Goal: Information Seeking & Learning: Learn about a topic

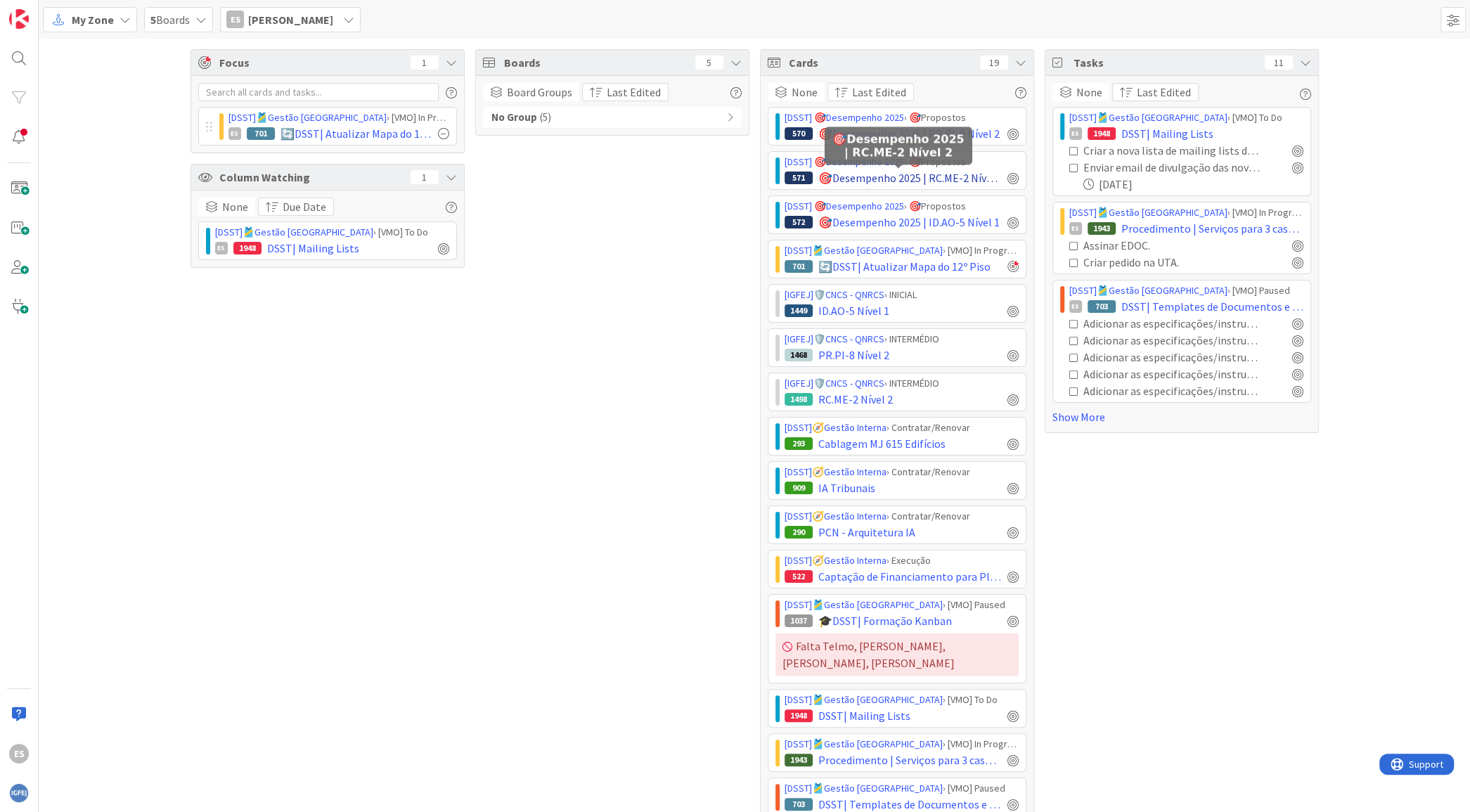
click at [872, 175] on span "🎯Desempenho 2025 | RC.ME-2 Nível 2" at bounding box center [909, 178] width 183 height 17
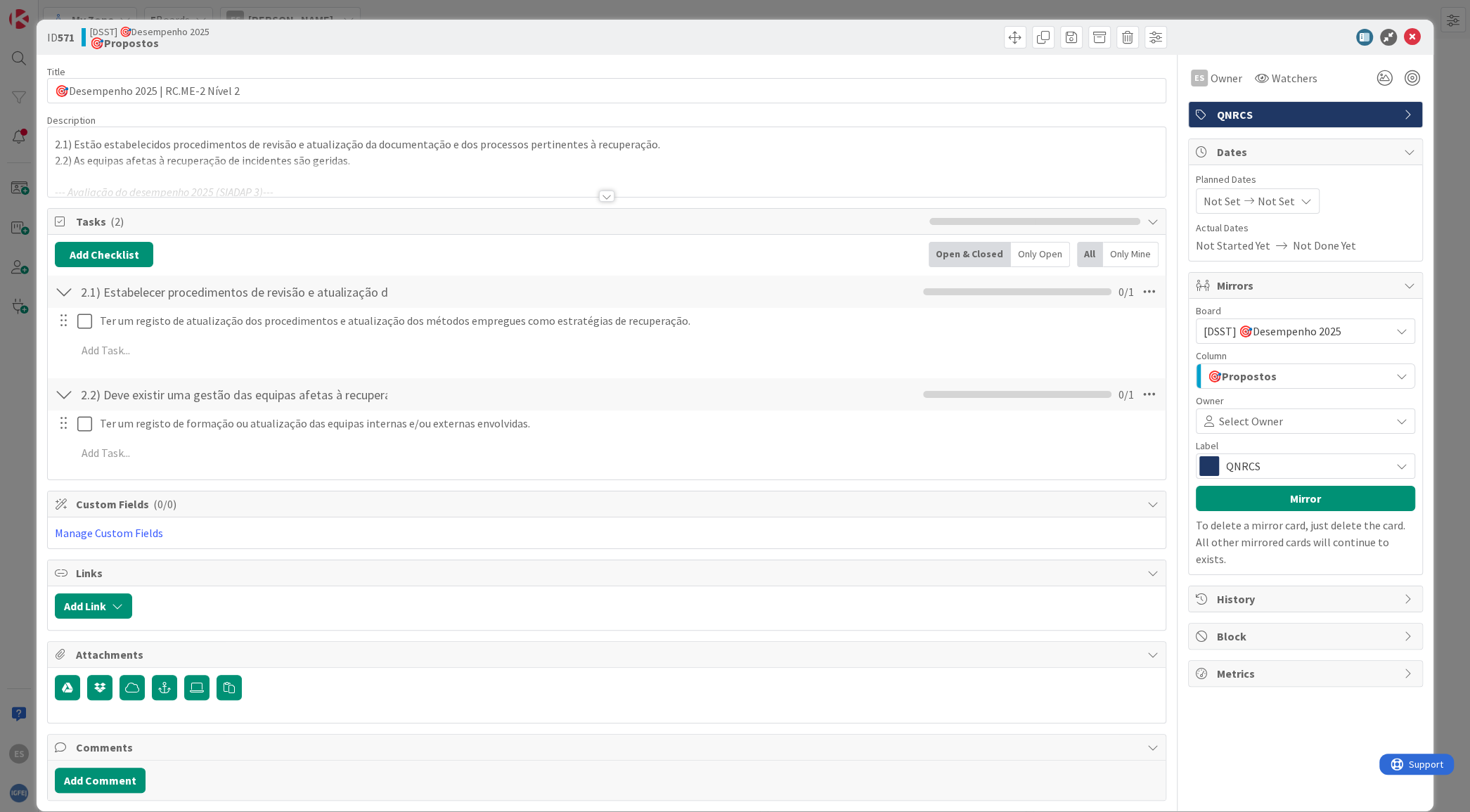
click at [301, 165] on div at bounding box center [606, 179] width 1117 height 36
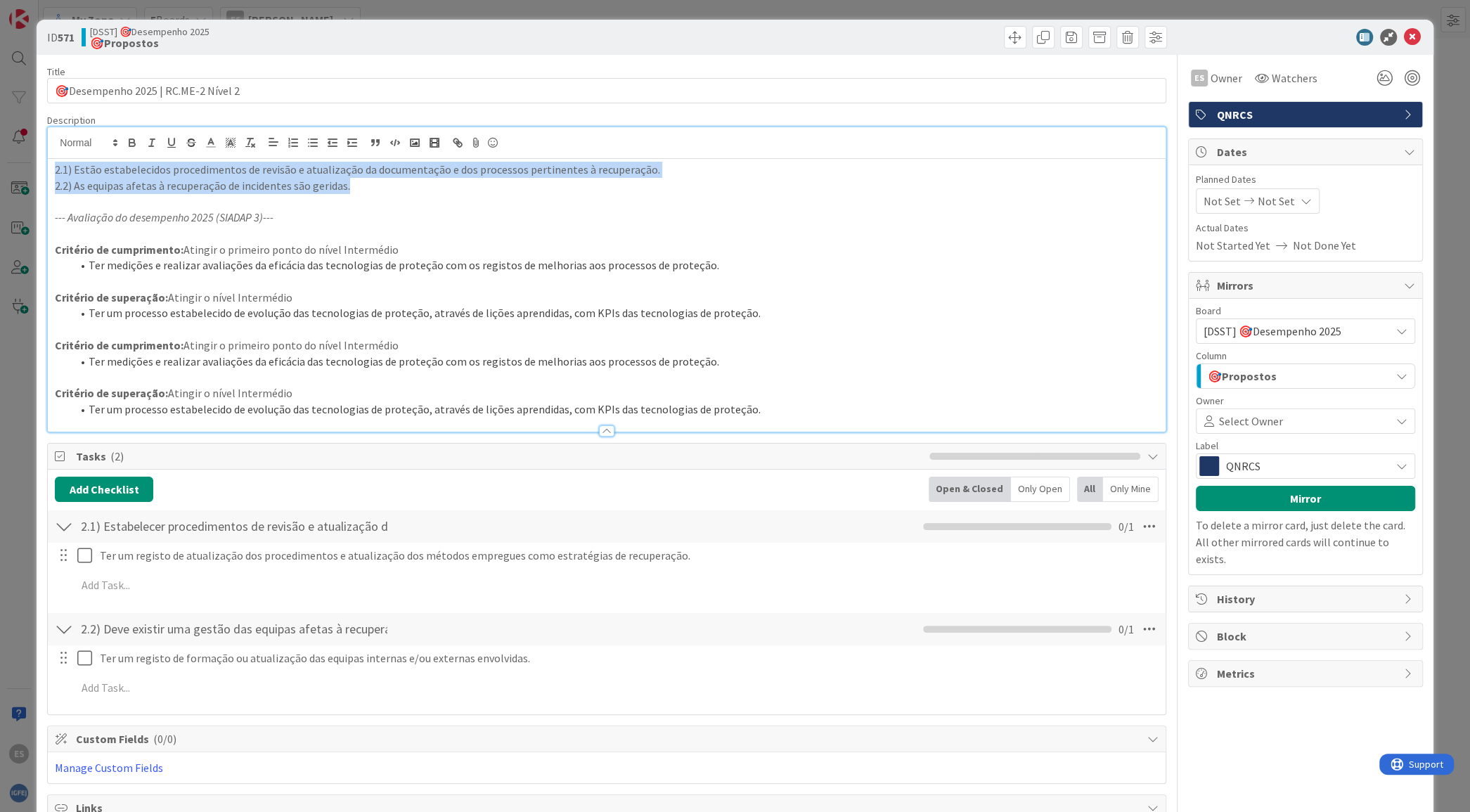
drag, startPoint x: 375, startPoint y: 189, endPoint x: 0, endPoint y: 167, distance: 375.6
click at [0, 167] on div "ID 571 [DSST] 🎯Desempenho 2025 🎯Propostos Title 35 / 128 🎯Desempenho 2025 | RC.…" at bounding box center [735, 406] width 1470 height 812
copy div "2.1) Estão estabelecidos procedimentos de revisão e atualização da documentação…"
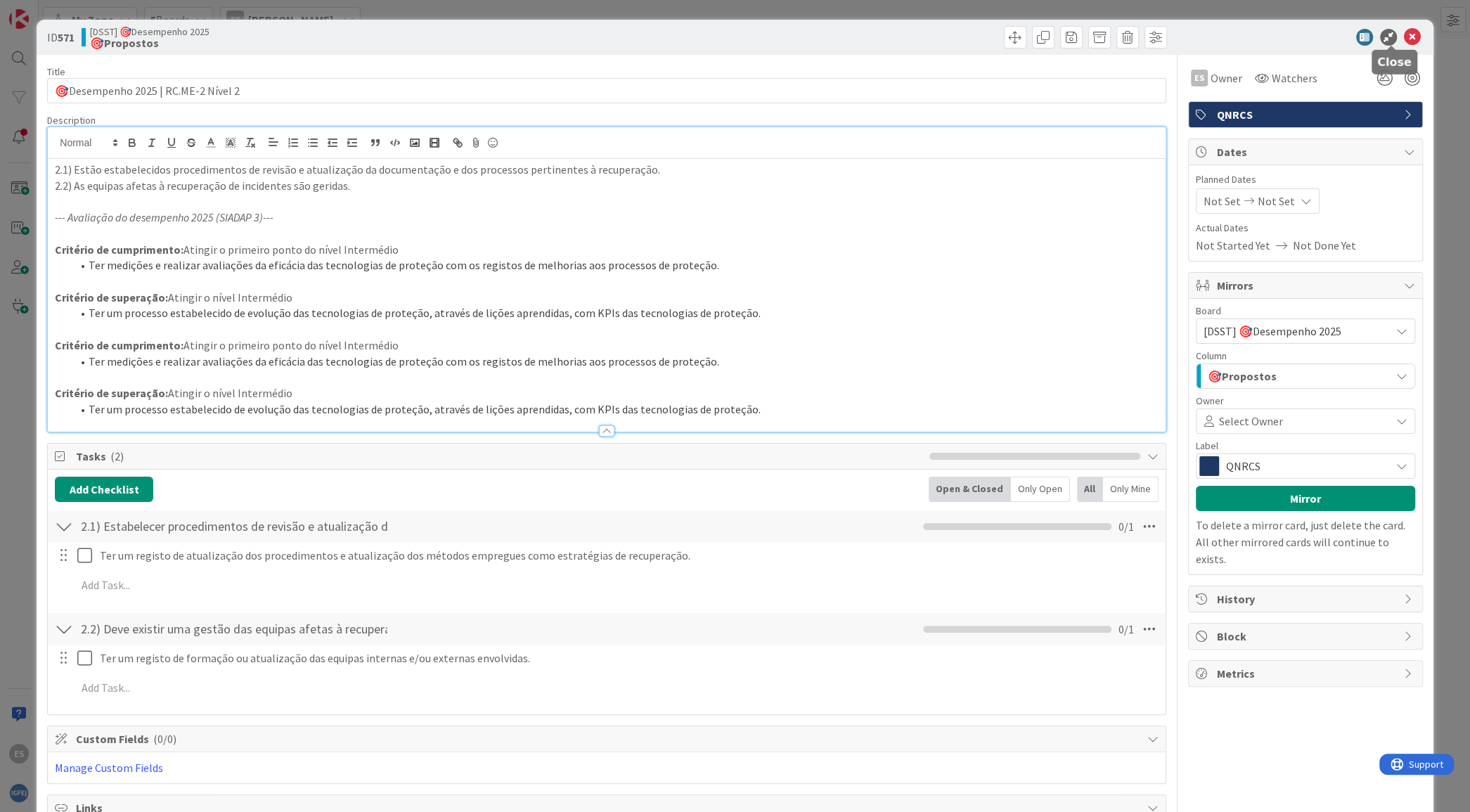
click at [1403, 34] on icon at bounding box center [1412, 38] width 17 height 17
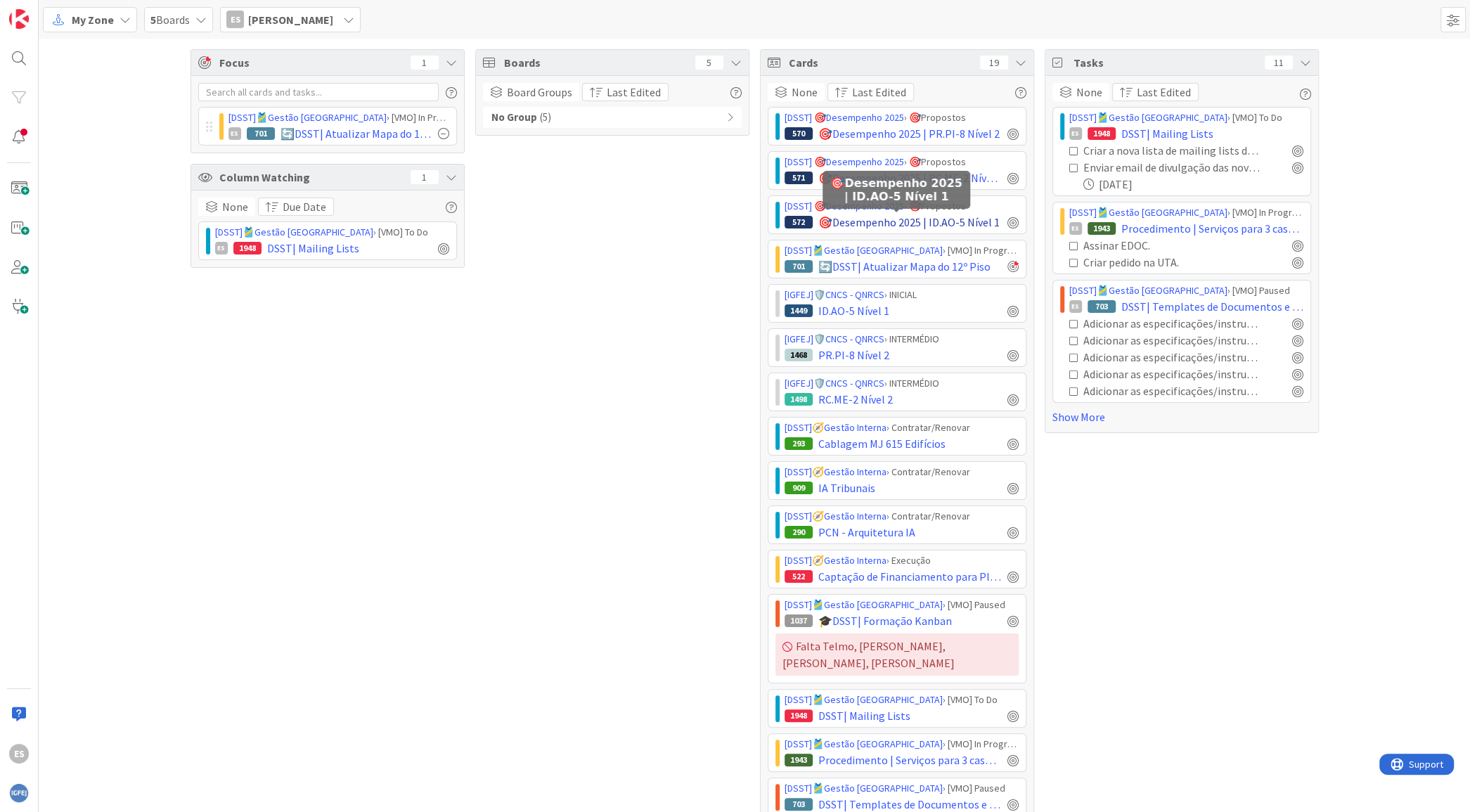
click at [857, 219] on span "🎯Desempenho 2025 | ID.AO-5 Nível 1" at bounding box center [909, 222] width 182 height 17
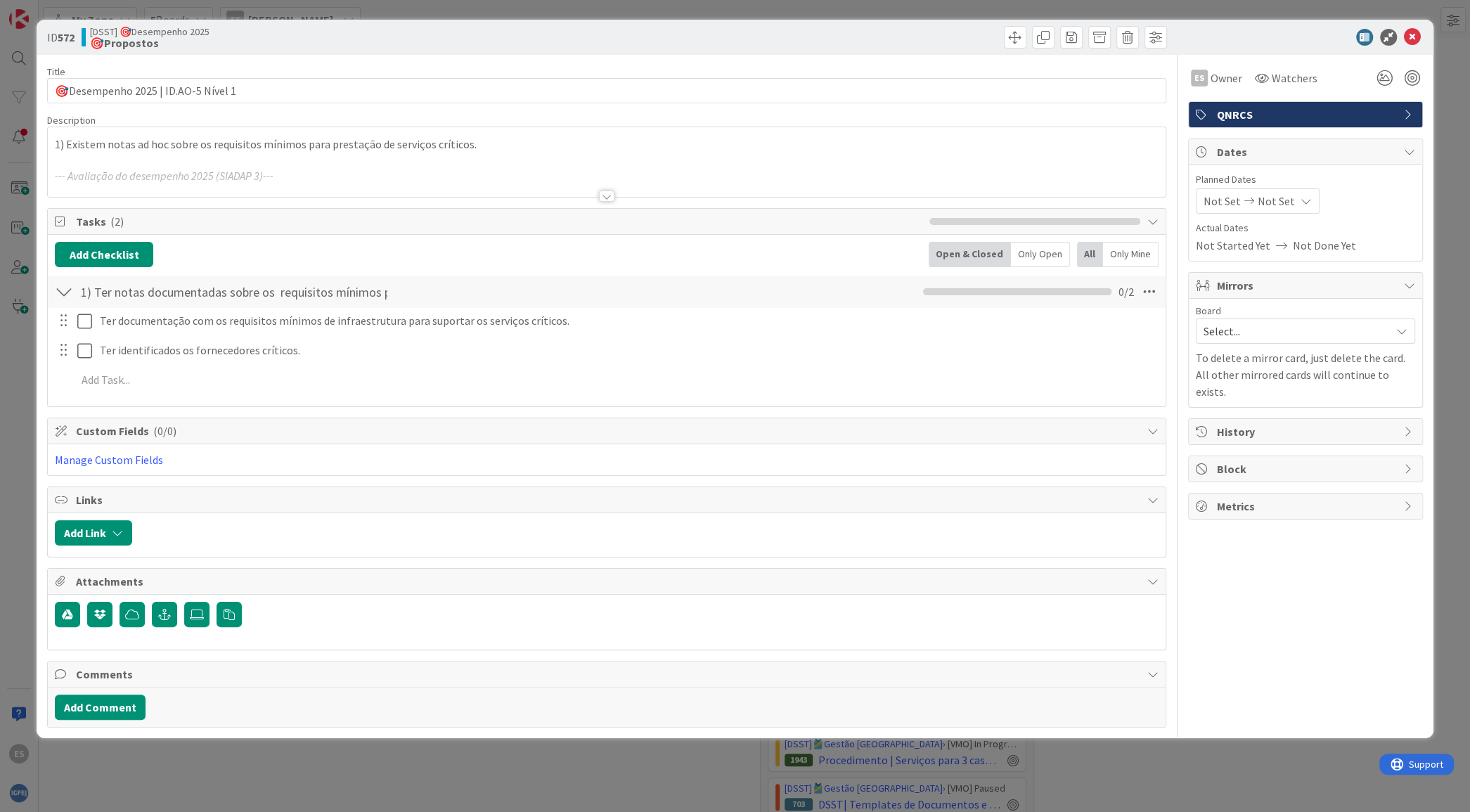
click at [212, 171] on div at bounding box center [606, 179] width 1117 height 36
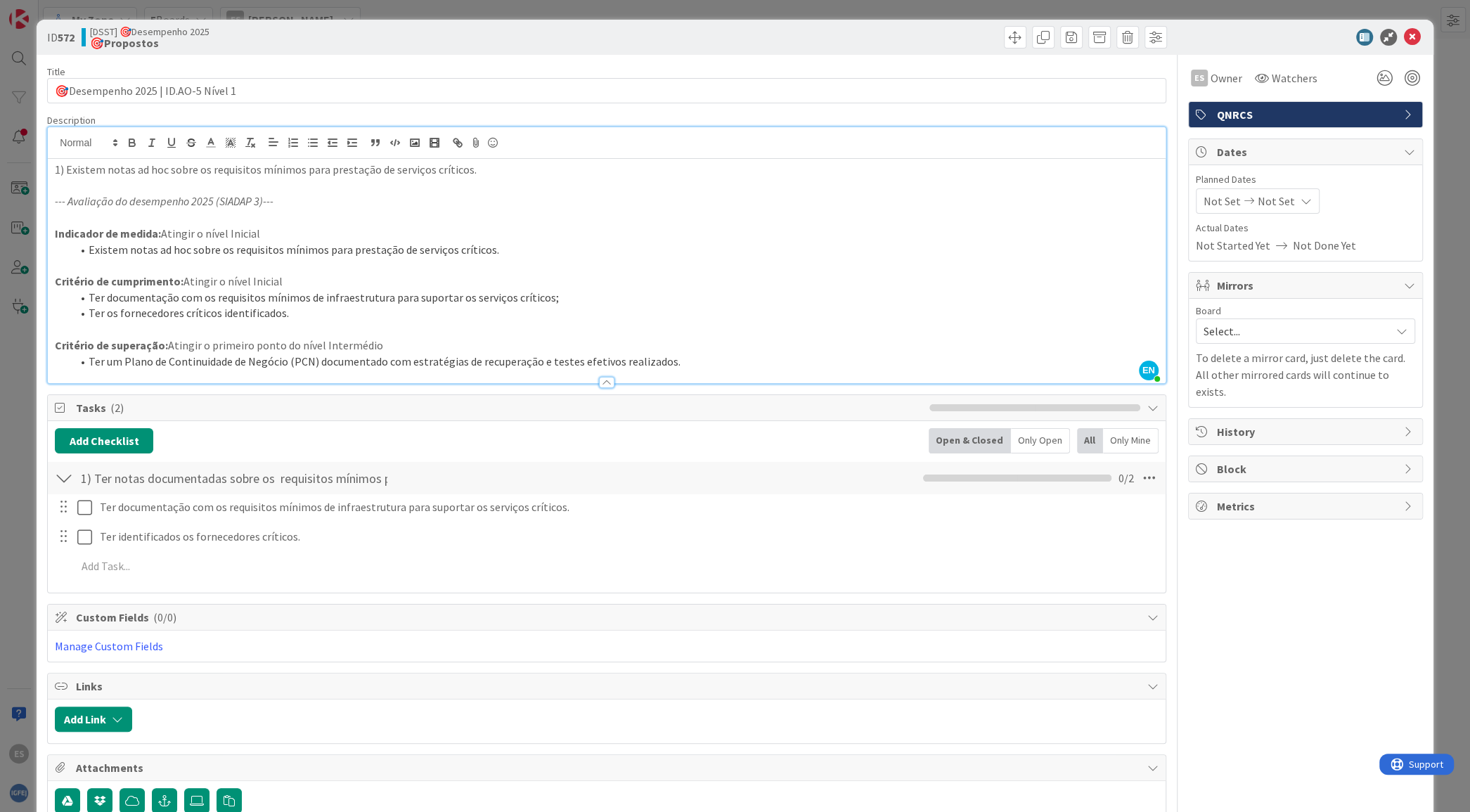
click at [568, 185] on p at bounding box center [606, 185] width 1103 height 16
drag, startPoint x: 573, startPoint y: 175, endPoint x: 0, endPoint y: 165, distance: 573.1
click at [0, 165] on div "ID 572 [DSST] 🎯Desempenho 2025 🎯Propostos Title 35 / 128 🎯Desempenho 2025 | ID.…" at bounding box center [735, 406] width 1470 height 812
click at [584, 209] on p at bounding box center [606, 217] width 1103 height 16
click at [1403, 35] on icon at bounding box center [1412, 38] width 17 height 17
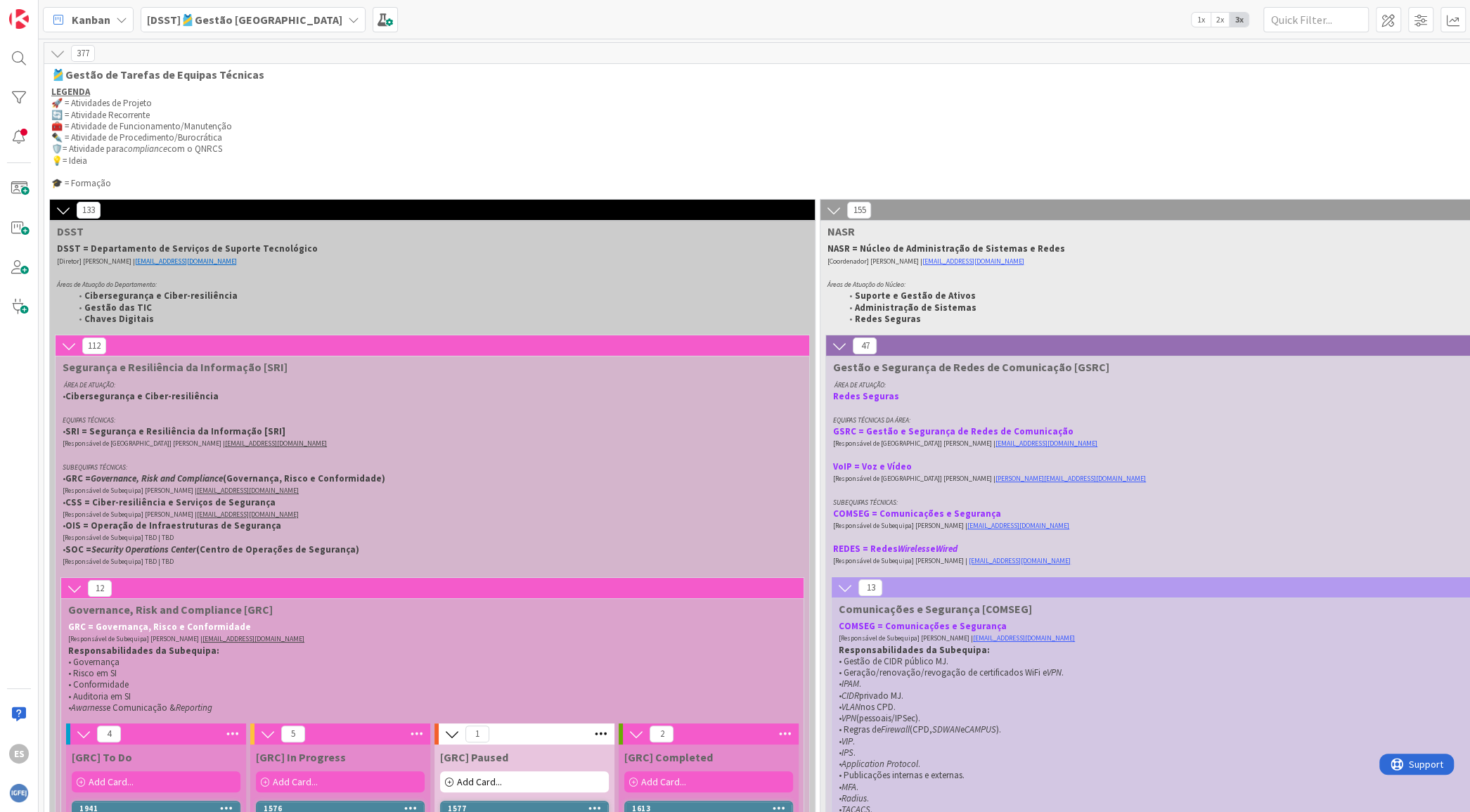
click at [102, 161] on p "💡= Ideia" at bounding box center [1154, 160] width 2207 height 11
